Goal: Check status

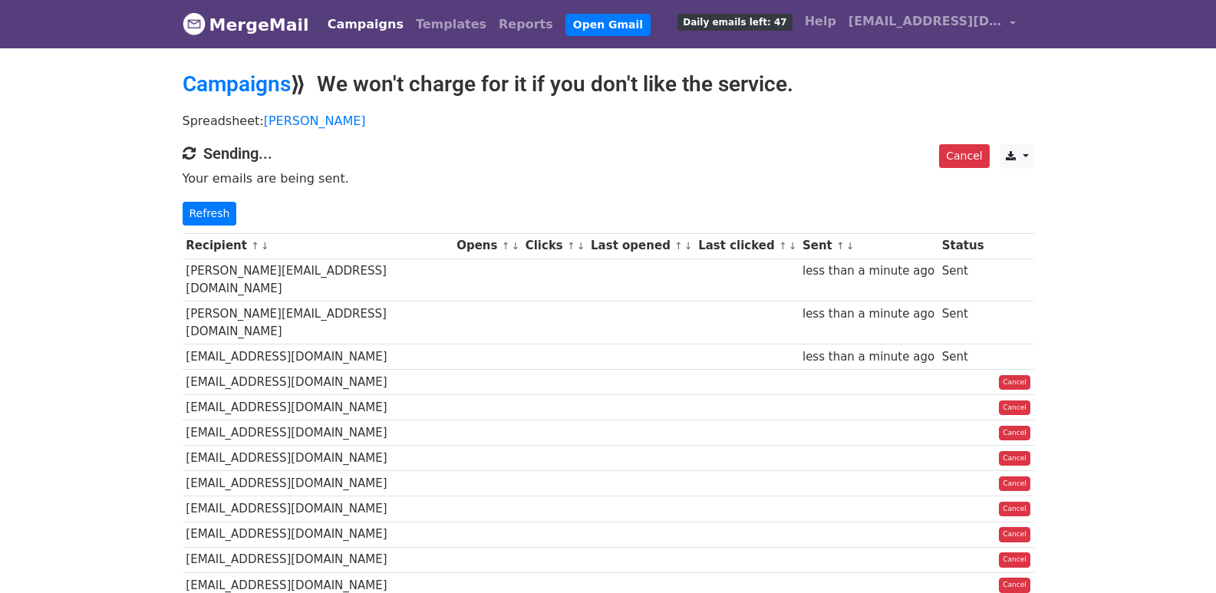
click at [220, 222] on link "Refresh" at bounding box center [210, 214] width 54 height 24
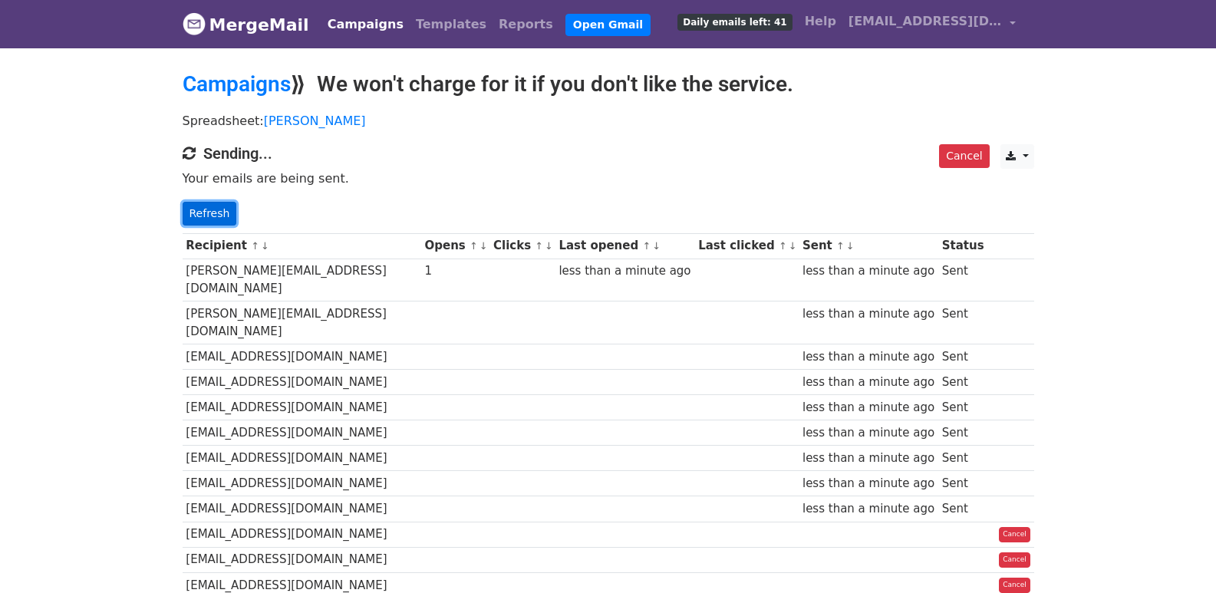
click at [188, 213] on link "Refresh" at bounding box center [210, 214] width 54 height 24
click at [189, 213] on link "Refresh" at bounding box center [210, 214] width 54 height 24
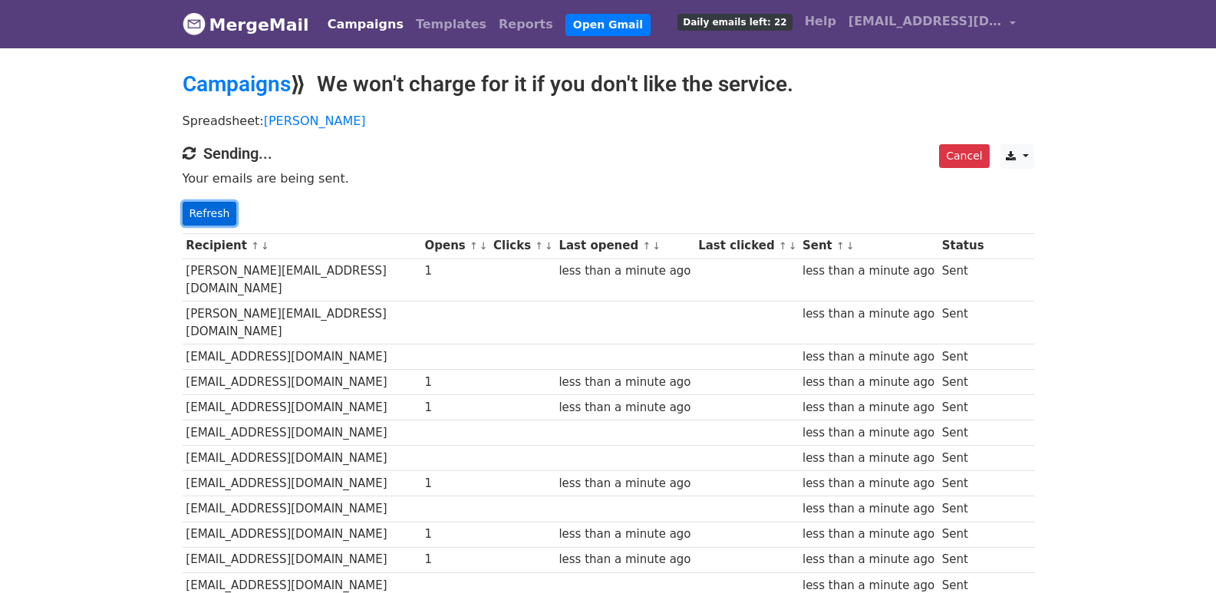
click at [206, 219] on link "Refresh" at bounding box center [210, 214] width 54 height 24
click at [219, 216] on link "Refresh" at bounding box center [210, 214] width 54 height 24
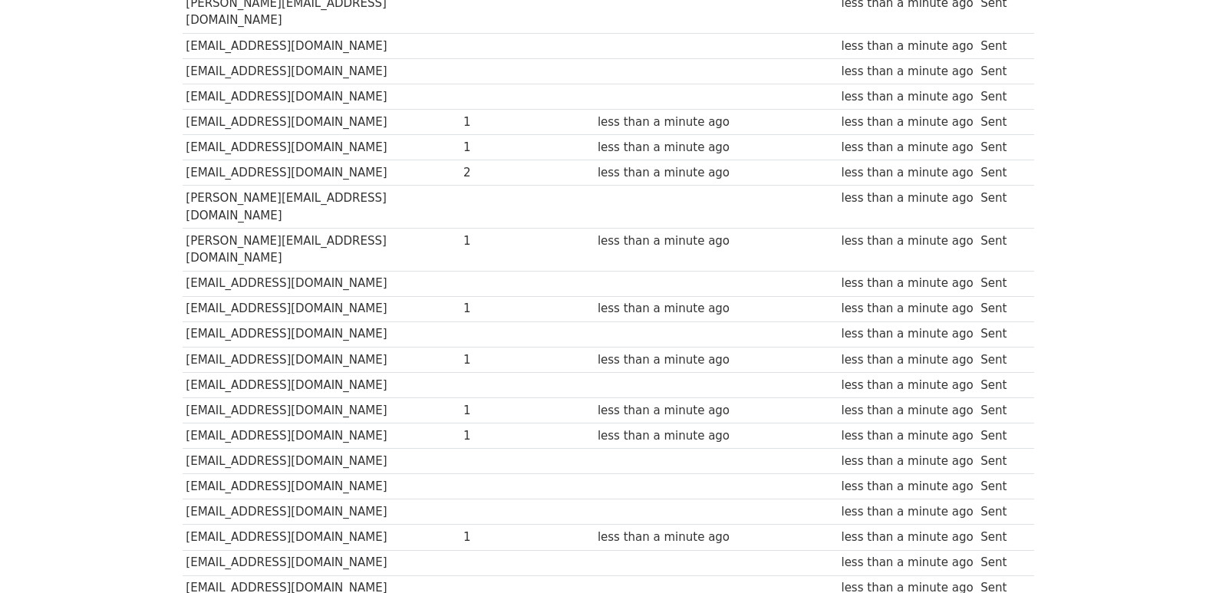
scroll to position [1068, 0]
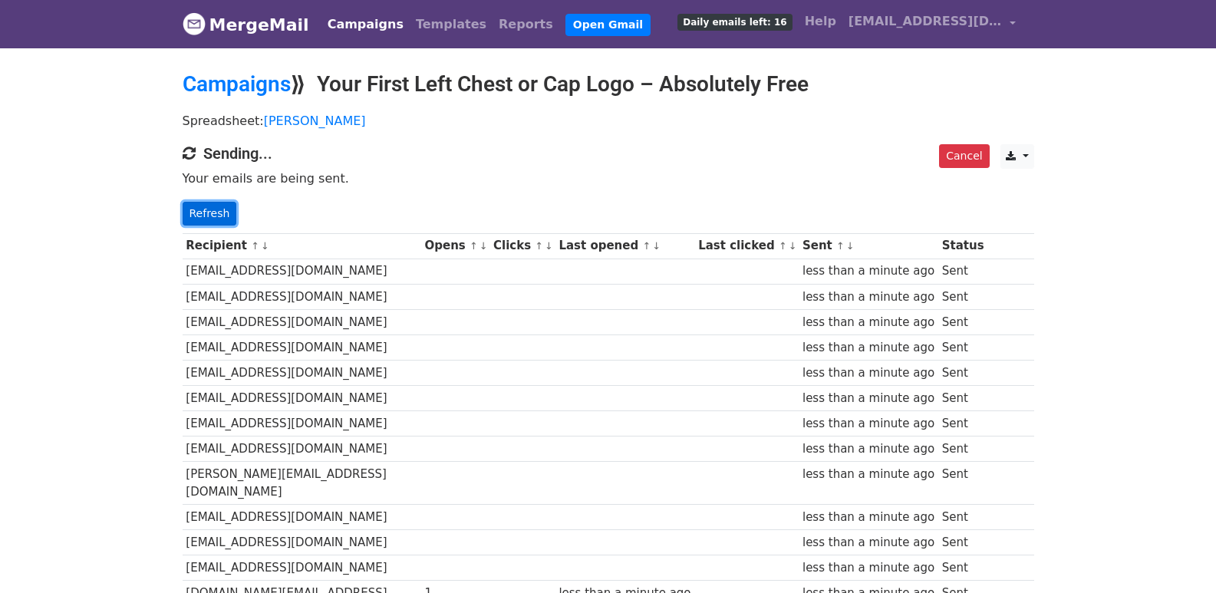
click at [207, 218] on link "Refresh" at bounding box center [210, 214] width 54 height 24
